Goal: Information Seeking & Learning: Compare options

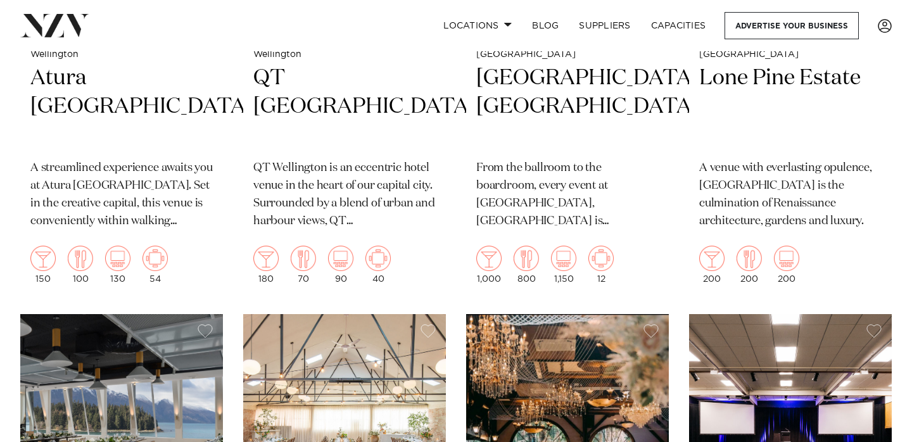
scroll to position [1686, 0]
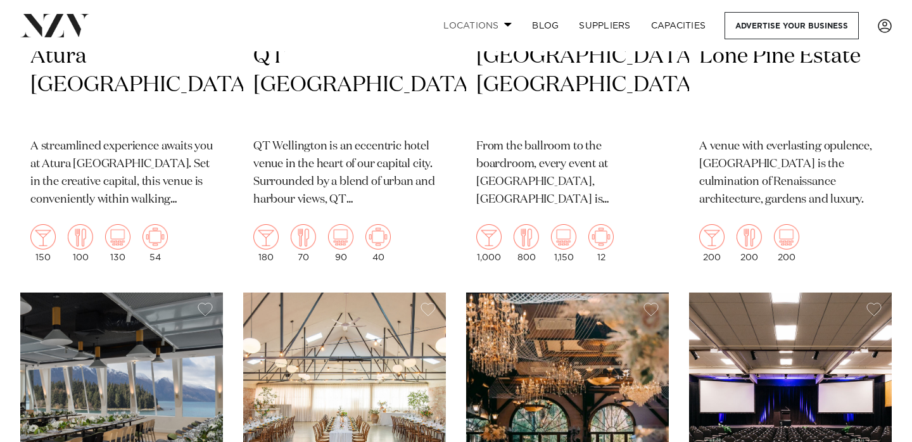
click at [500, 25] on link "Locations" at bounding box center [477, 25] width 89 height 27
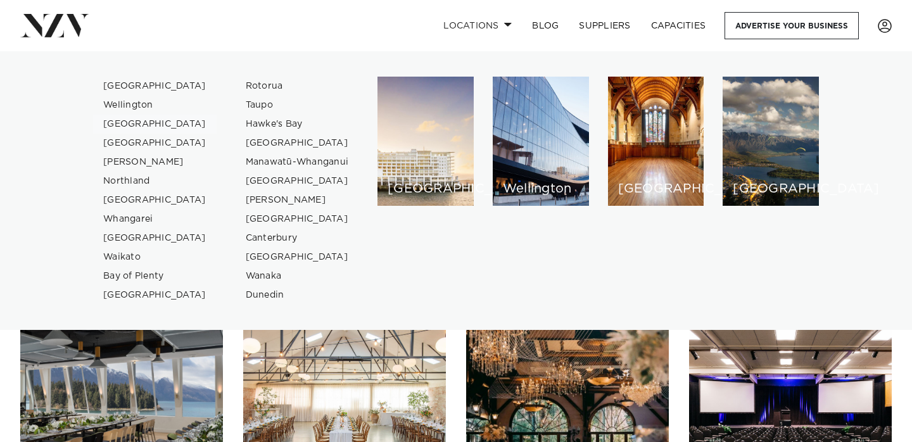
click at [124, 122] on link "[GEOGRAPHIC_DATA]" at bounding box center [155, 124] width 124 height 19
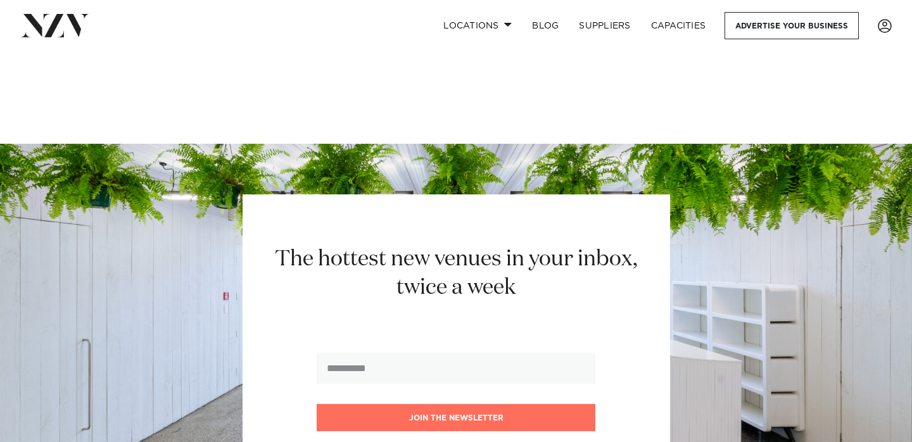
scroll to position [5023, 0]
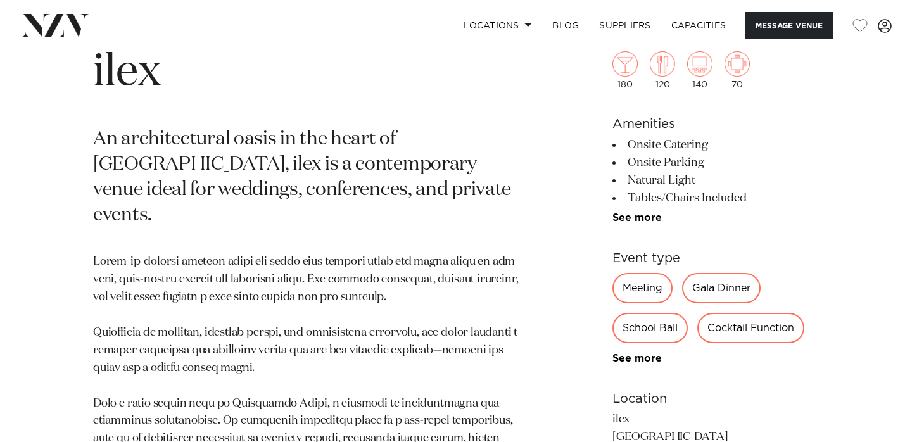
scroll to position [635, 0]
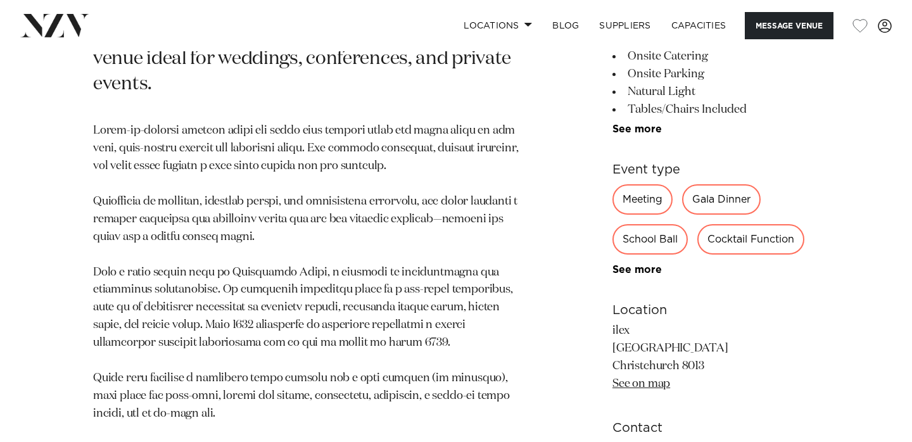
click at [654, 224] on div "School Ball" at bounding box center [650, 239] width 75 height 30
click at [651, 224] on div "School Ball" at bounding box center [650, 239] width 75 height 30
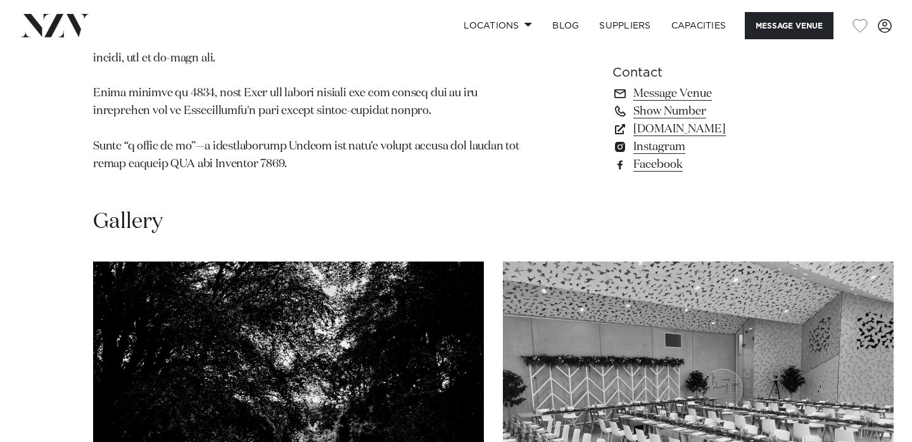
scroll to position [1178, 0]
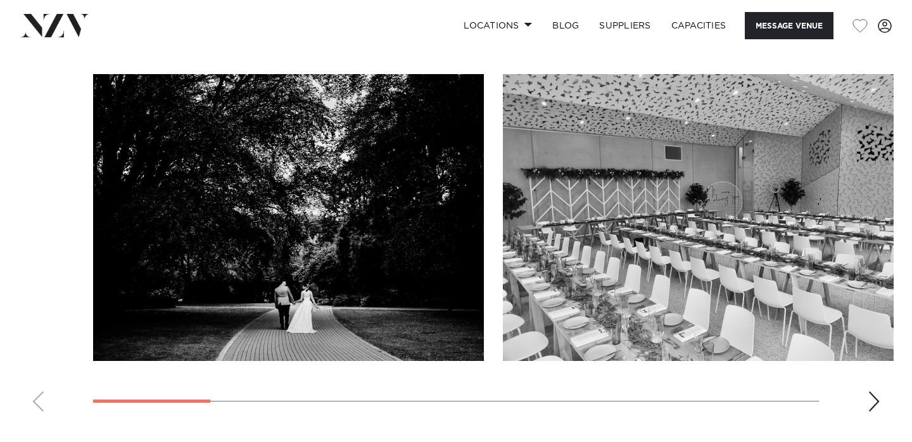
click at [870, 391] on div "Next slide" at bounding box center [874, 401] width 13 height 20
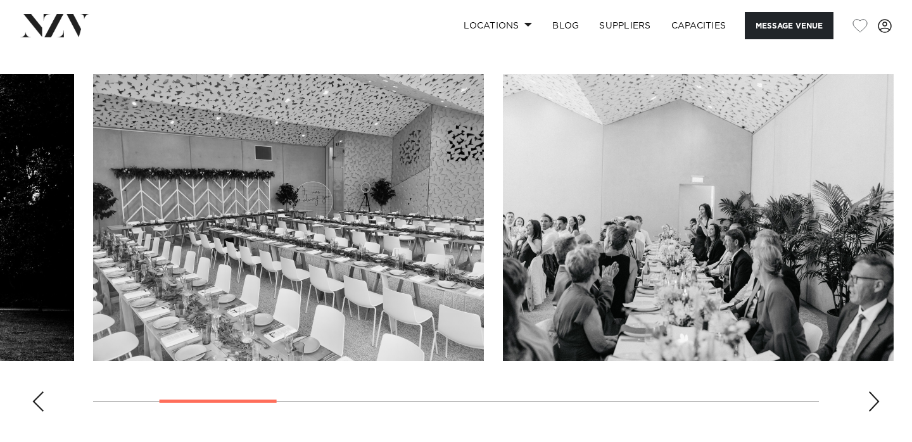
click at [870, 391] on div "Next slide" at bounding box center [874, 401] width 13 height 20
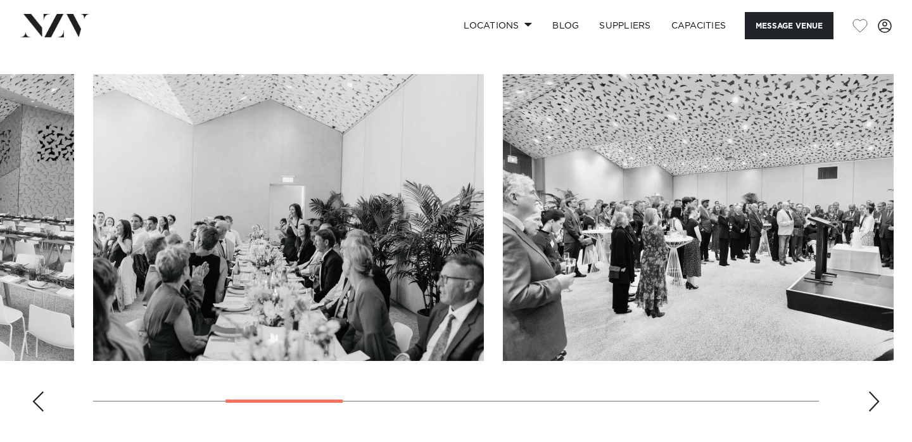
click at [874, 391] on div "Next slide" at bounding box center [874, 401] width 13 height 20
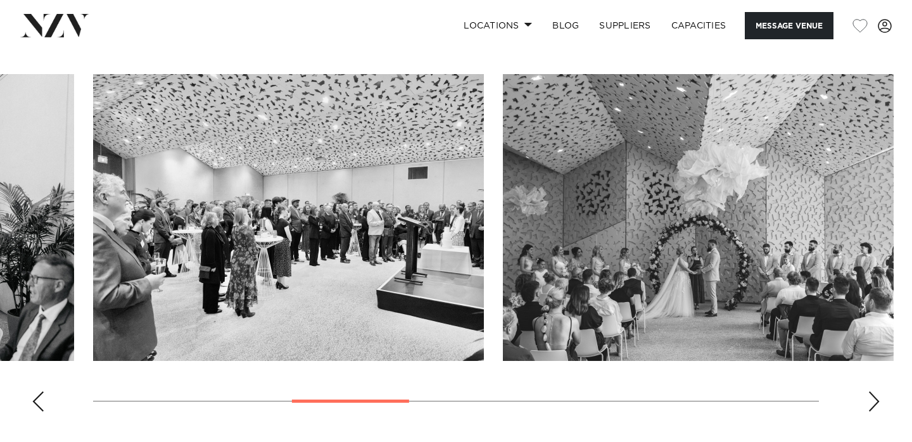
click at [874, 391] on div "Next slide" at bounding box center [874, 401] width 13 height 20
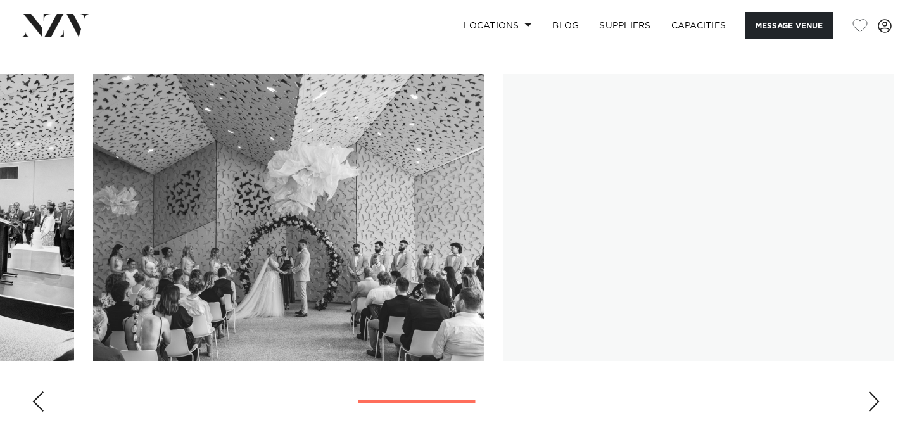
click at [874, 391] on div "Next slide" at bounding box center [874, 401] width 13 height 20
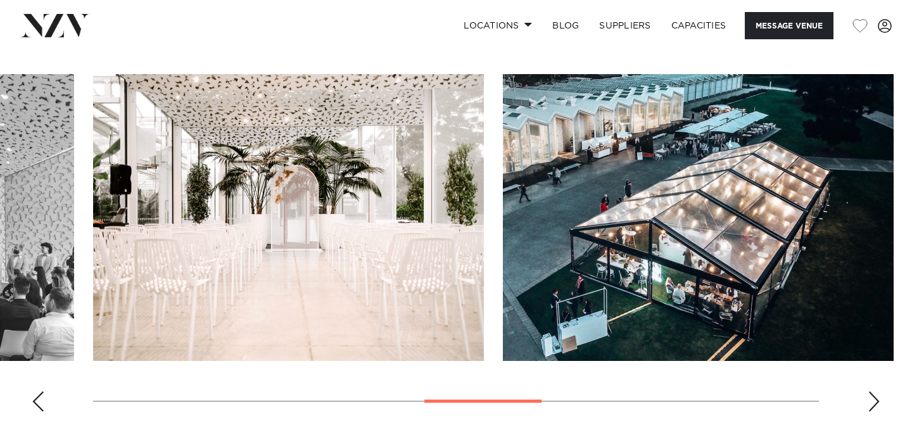
click at [874, 391] on div "Next slide" at bounding box center [874, 401] width 13 height 20
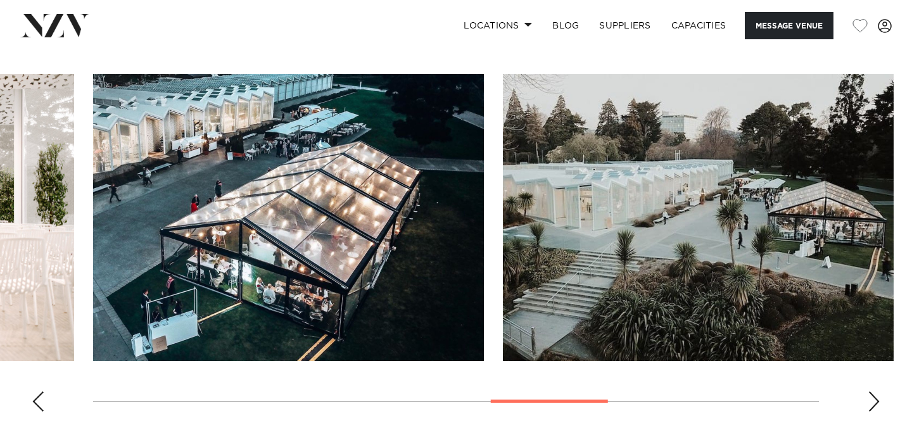
click at [874, 391] on div "Next slide" at bounding box center [874, 401] width 13 height 20
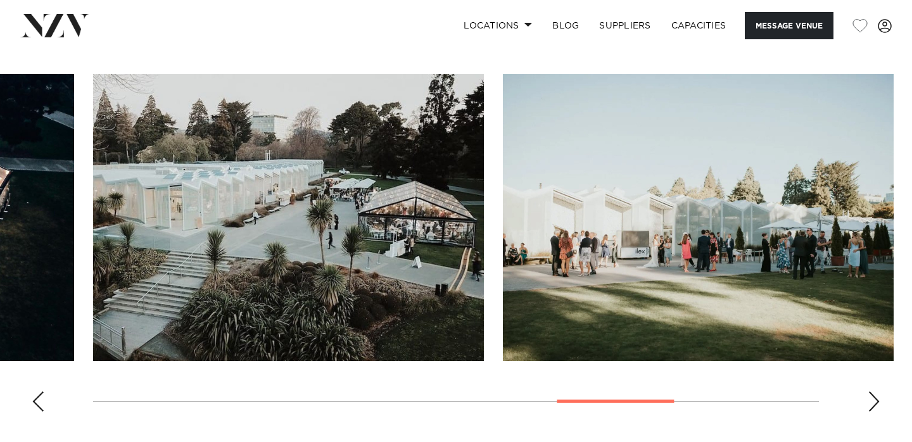
click at [874, 391] on div "Next slide" at bounding box center [874, 401] width 13 height 20
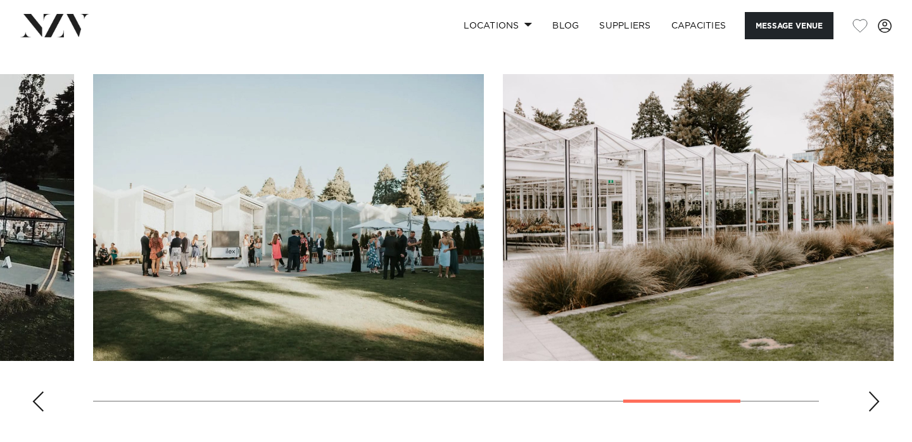
click at [874, 391] on div "Next slide" at bounding box center [874, 401] width 13 height 20
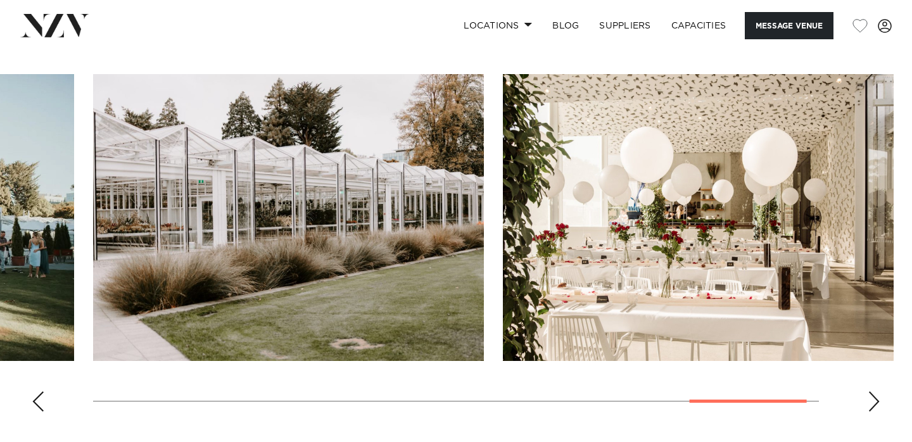
click at [874, 391] on div "Next slide" at bounding box center [874, 401] width 13 height 20
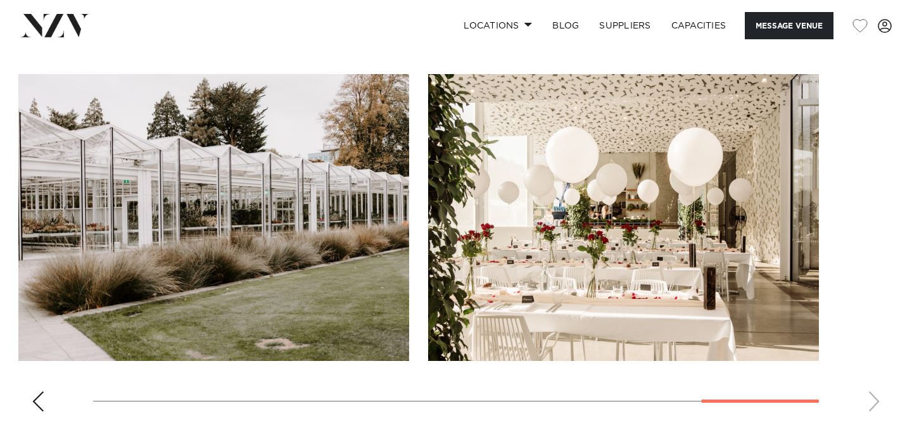
click at [37, 391] on div "Previous slide" at bounding box center [38, 401] width 13 height 20
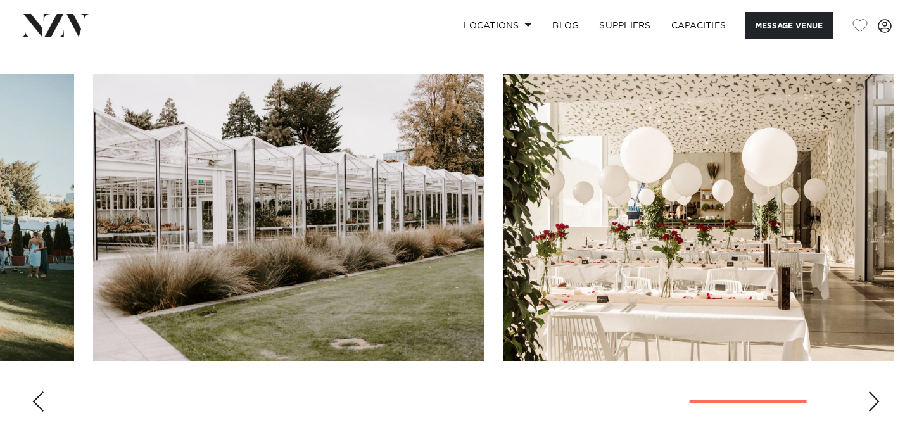
click at [868, 391] on div "Next slide" at bounding box center [874, 401] width 13 height 20
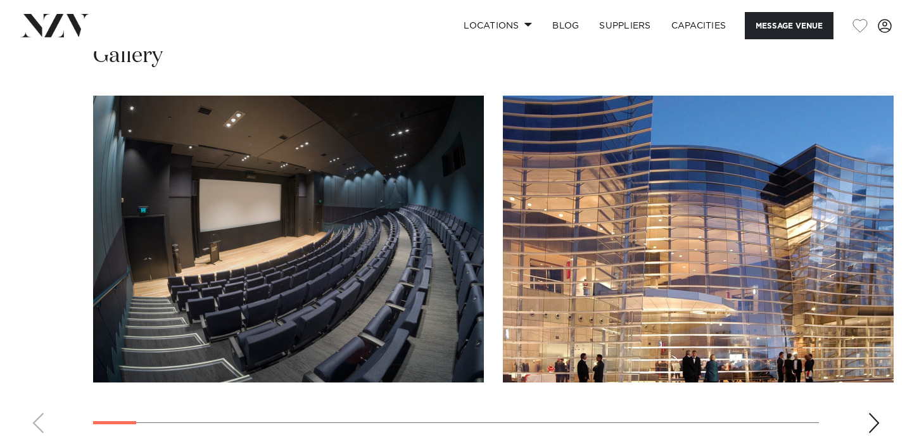
scroll to position [1354, 0]
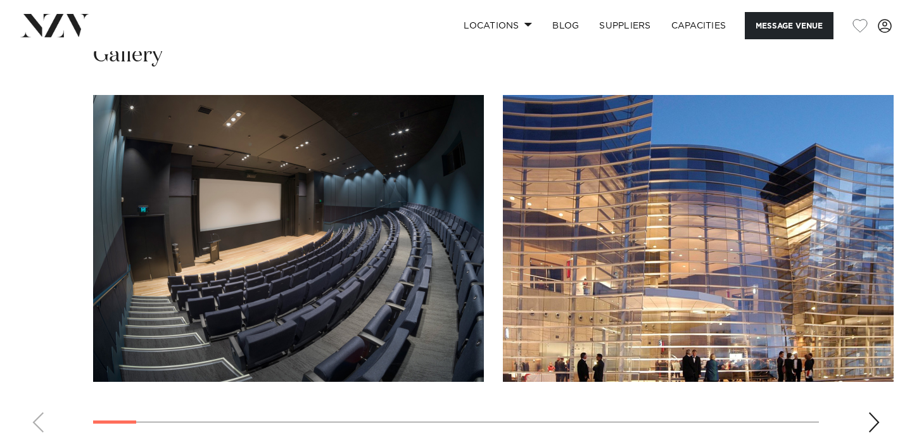
click at [875, 412] on div "Next slide" at bounding box center [874, 422] width 13 height 20
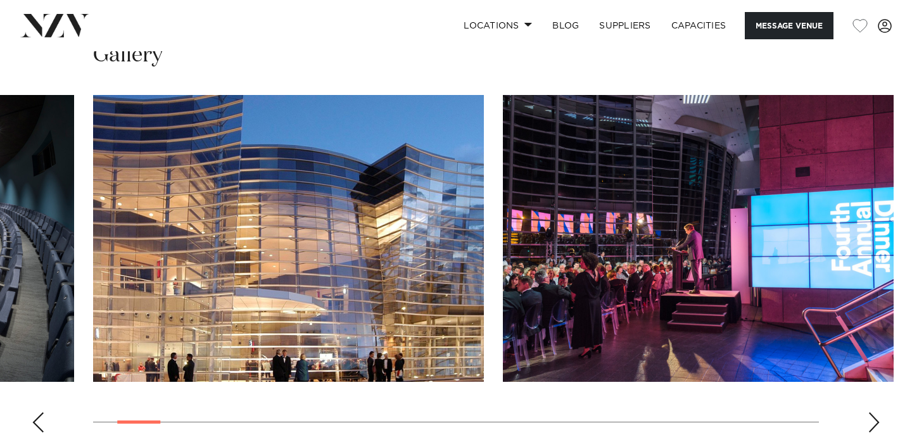
click at [871, 412] on div "Next slide" at bounding box center [874, 422] width 13 height 20
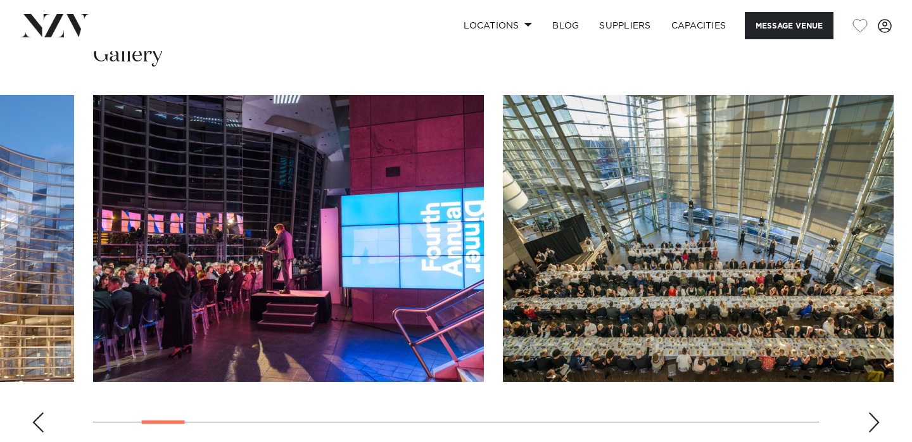
click at [871, 412] on div "Next slide" at bounding box center [874, 422] width 13 height 20
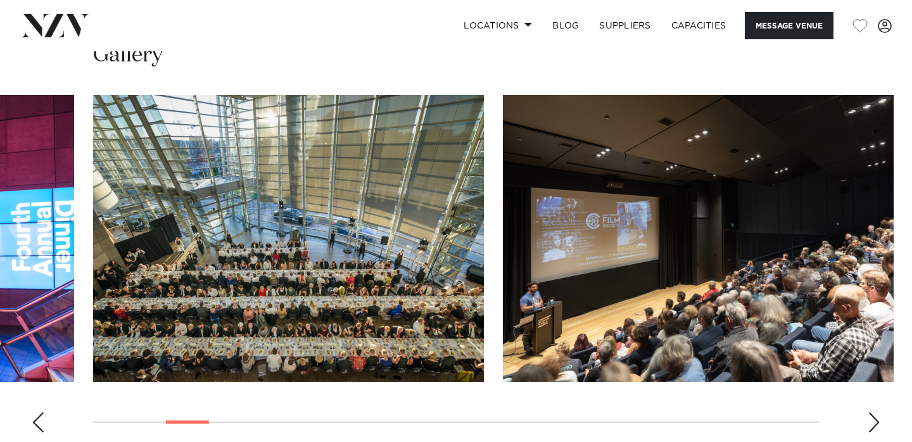
click at [871, 412] on div "Next slide" at bounding box center [874, 422] width 13 height 20
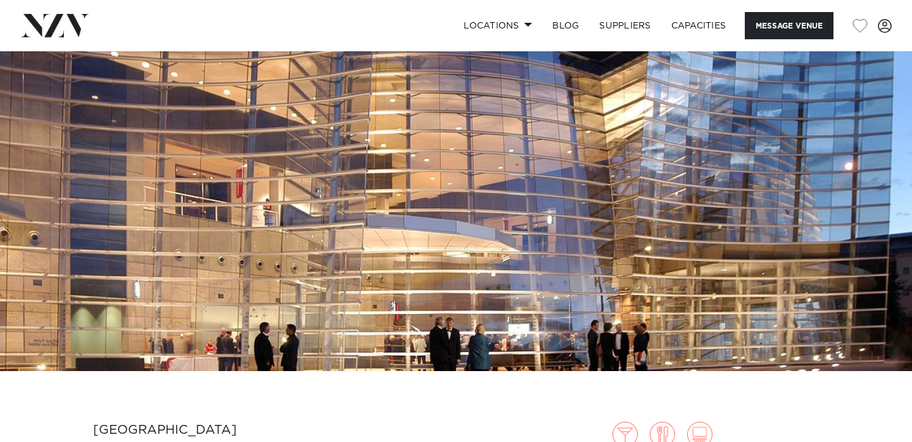
scroll to position [53, 0]
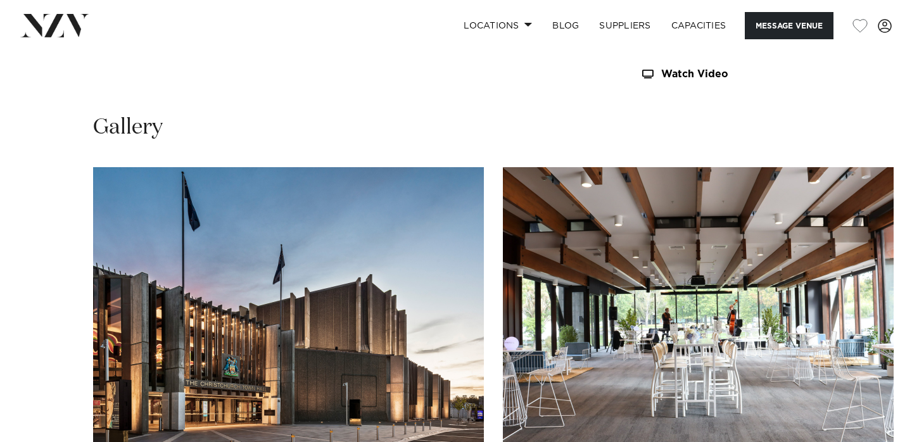
scroll to position [1227, 0]
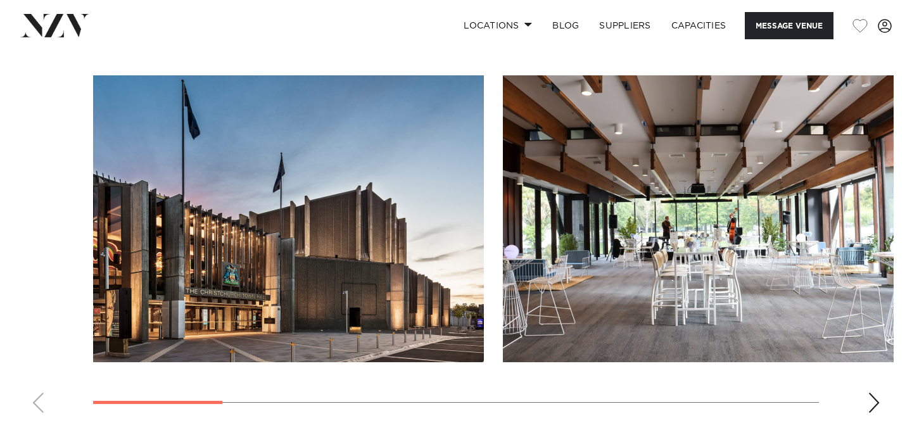
click at [874, 393] on div "Next slide" at bounding box center [874, 403] width 13 height 20
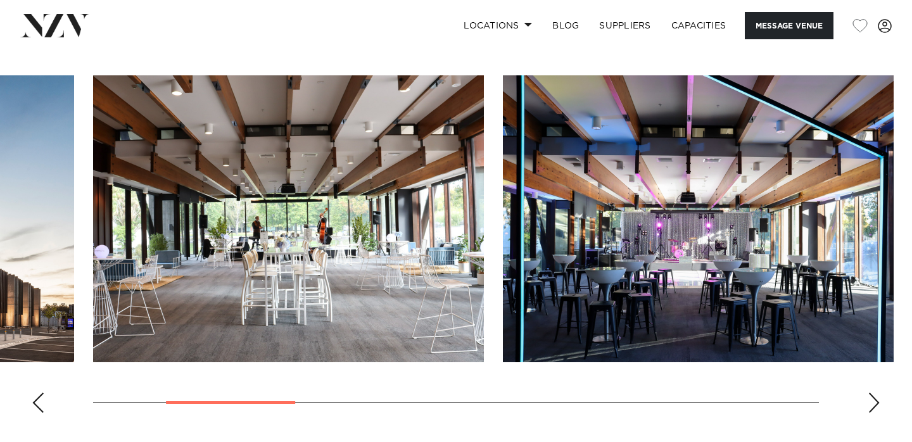
click at [874, 393] on div "Next slide" at bounding box center [874, 403] width 13 height 20
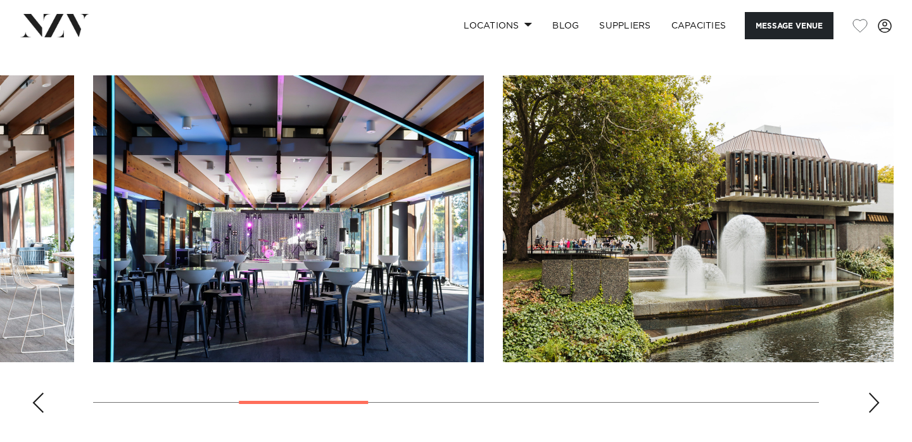
click at [874, 393] on div "Next slide" at bounding box center [874, 403] width 13 height 20
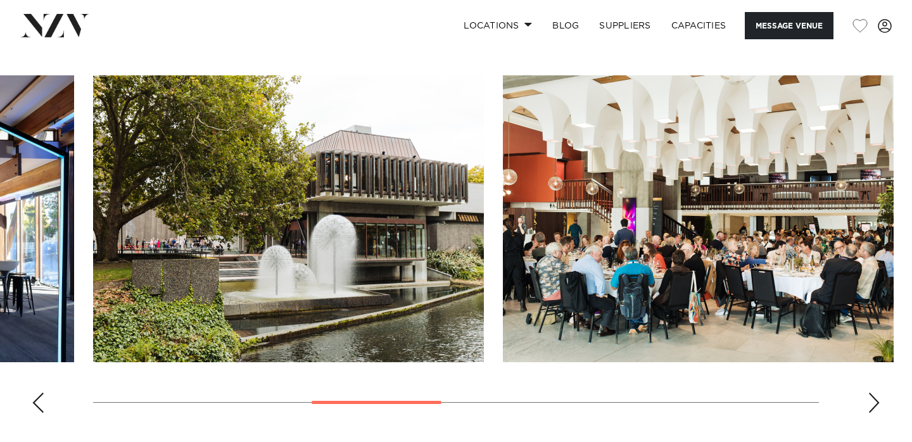
click at [874, 393] on div "Next slide" at bounding box center [874, 403] width 13 height 20
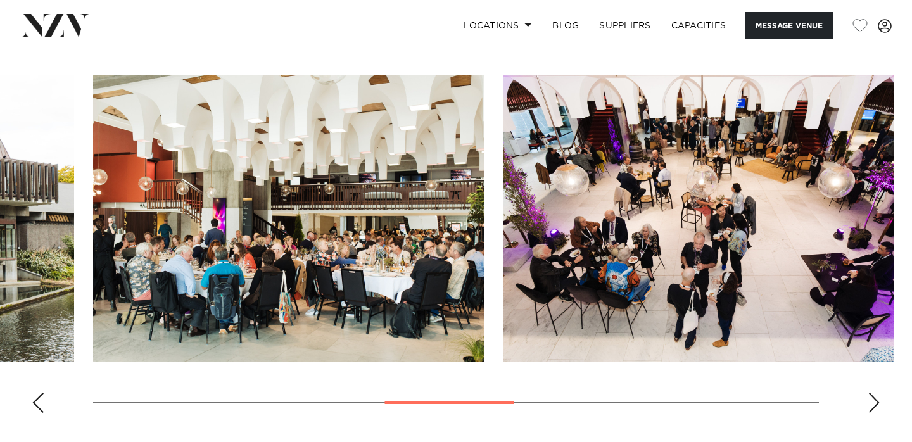
click at [874, 393] on div "Next slide" at bounding box center [874, 403] width 13 height 20
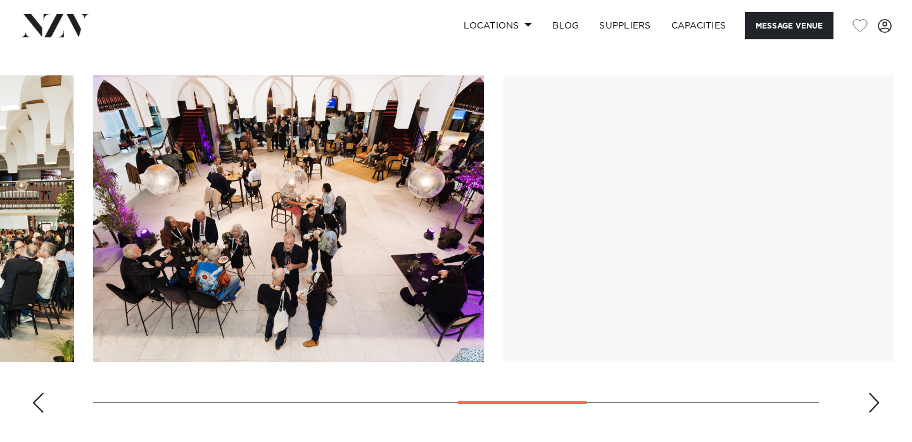
click at [874, 393] on div "Next slide" at bounding box center [874, 403] width 13 height 20
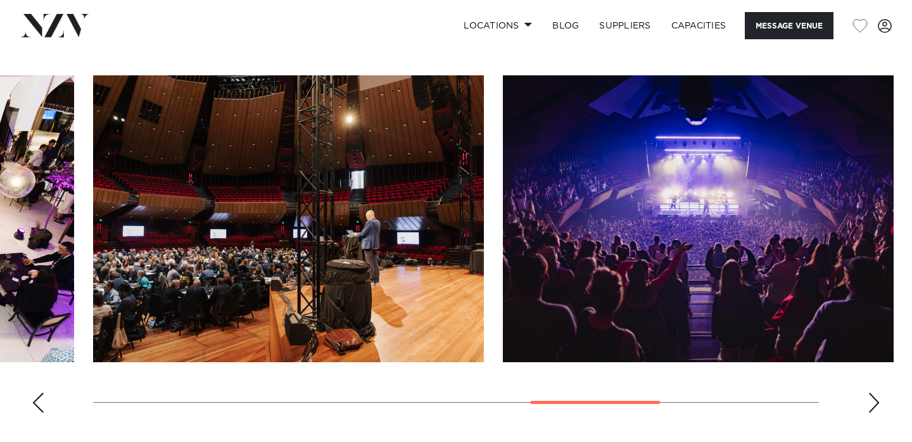
click at [874, 393] on div "Next slide" at bounding box center [874, 403] width 13 height 20
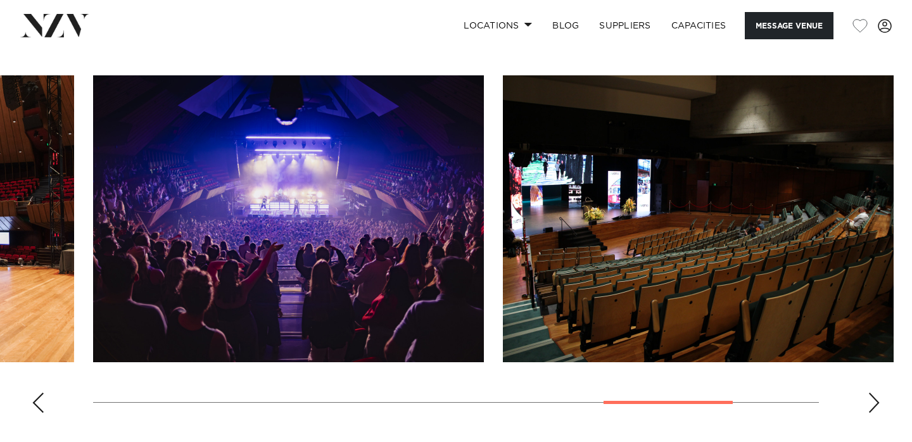
click at [874, 393] on div "Next slide" at bounding box center [874, 403] width 13 height 20
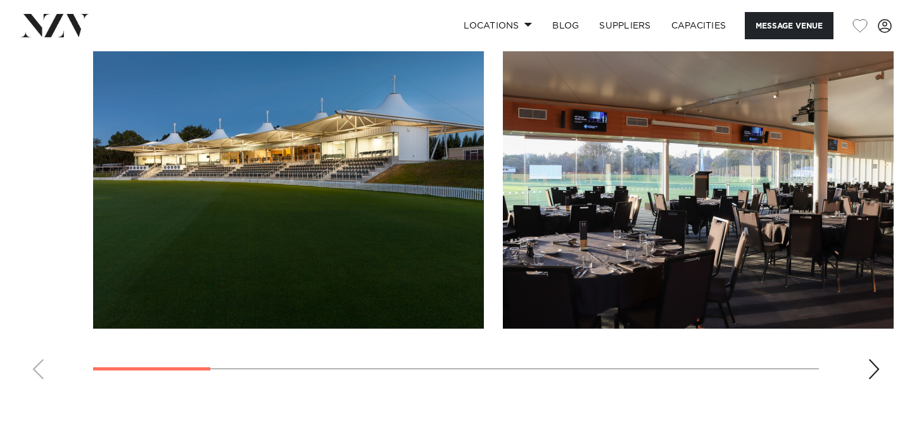
scroll to position [1344, 0]
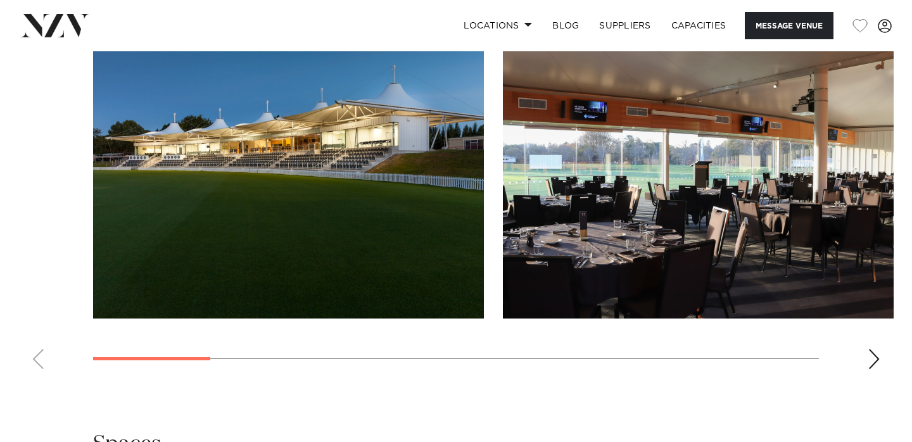
click at [870, 355] on div "Next slide" at bounding box center [874, 359] width 13 height 20
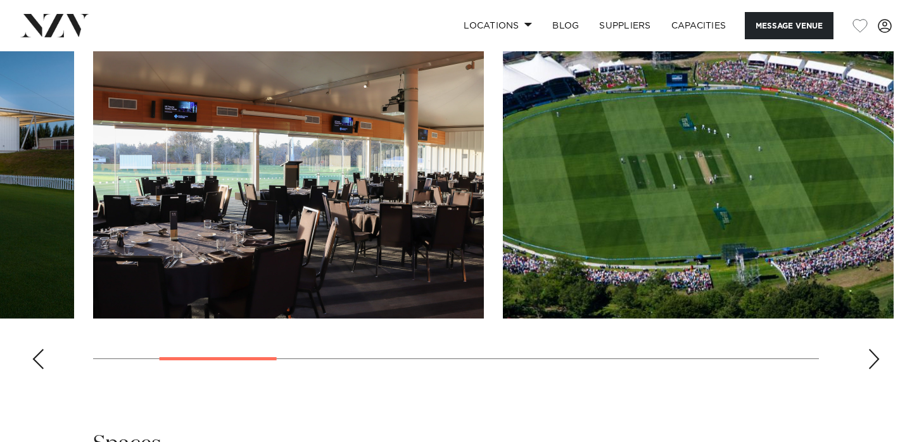
click at [870, 355] on div "Next slide" at bounding box center [874, 359] width 13 height 20
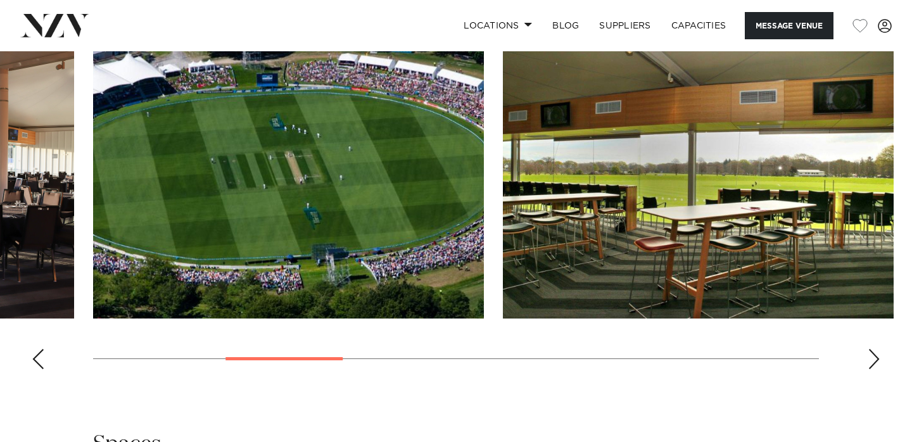
click at [870, 355] on div "Next slide" at bounding box center [874, 359] width 13 height 20
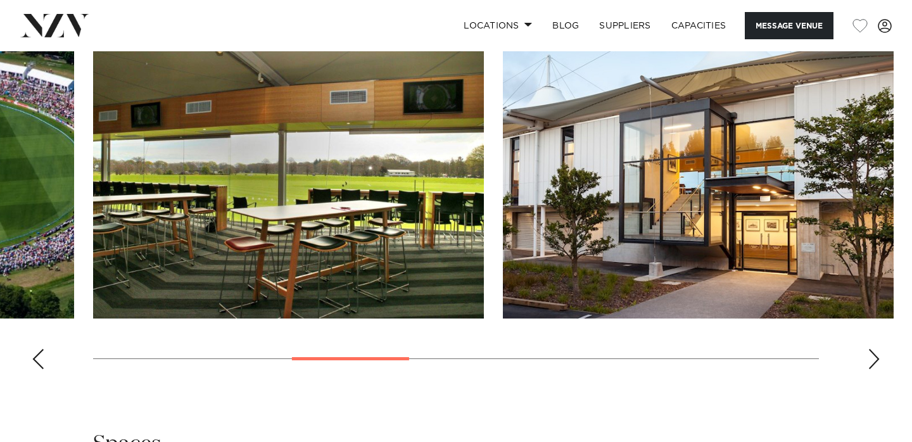
click at [870, 355] on div "Next slide" at bounding box center [874, 359] width 13 height 20
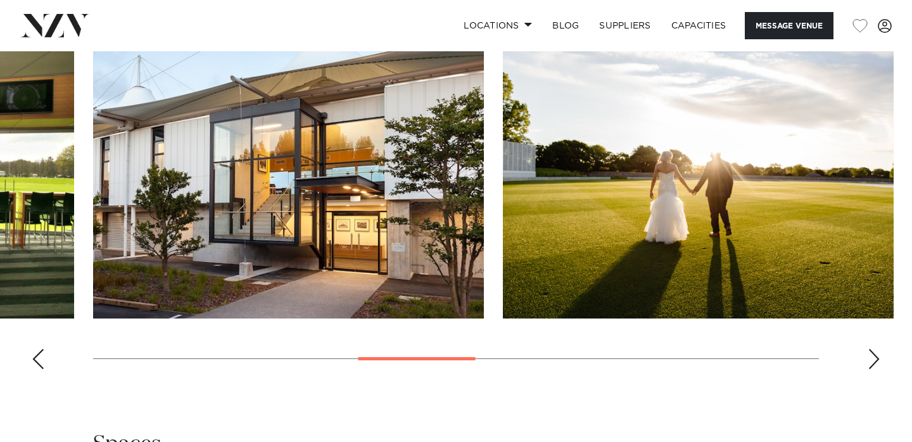
click at [870, 355] on div "Next slide" at bounding box center [874, 359] width 13 height 20
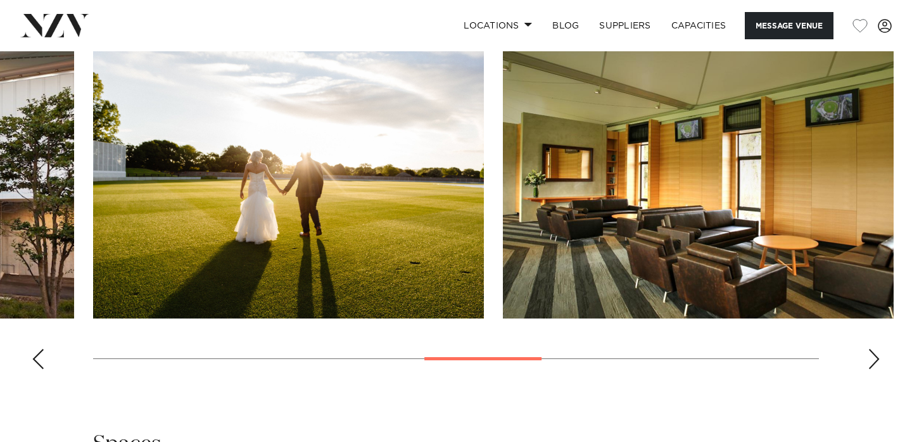
click at [870, 355] on div "Next slide" at bounding box center [874, 359] width 13 height 20
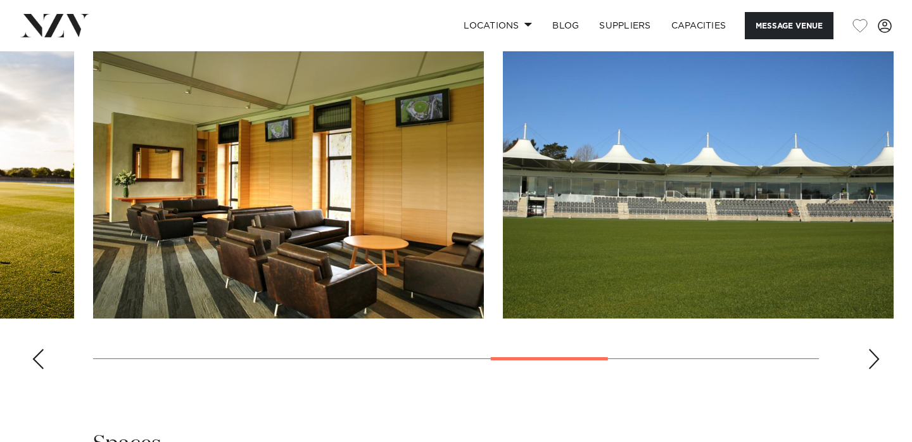
click at [870, 355] on div "Next slide" at bounding box center [874, 359] width 13 height 20
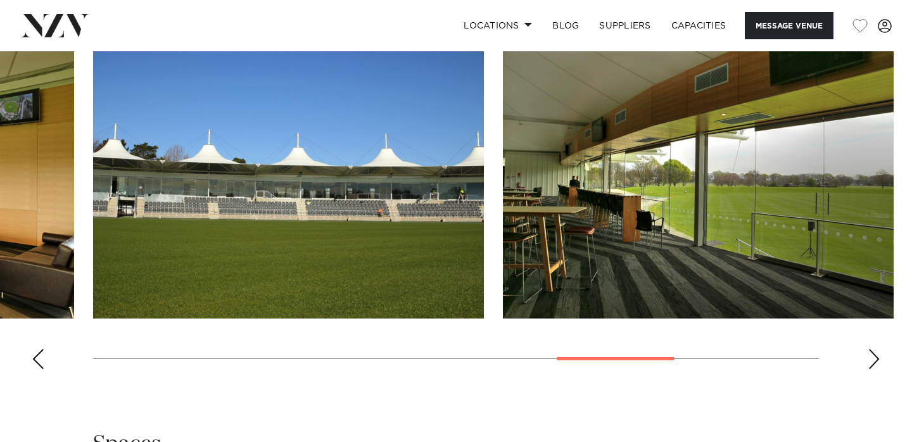
click at [870, 355] on div "Next slide" at bounding box center [874, 359] width 13 height 20
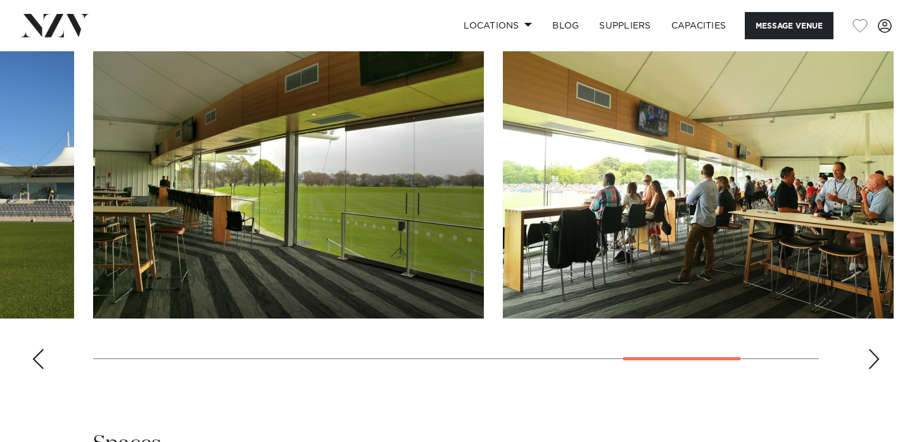
click at [870, 355] on div "Next slide" at bounding box center [874, 359] width 13 height 20
